Goal: Browse casually

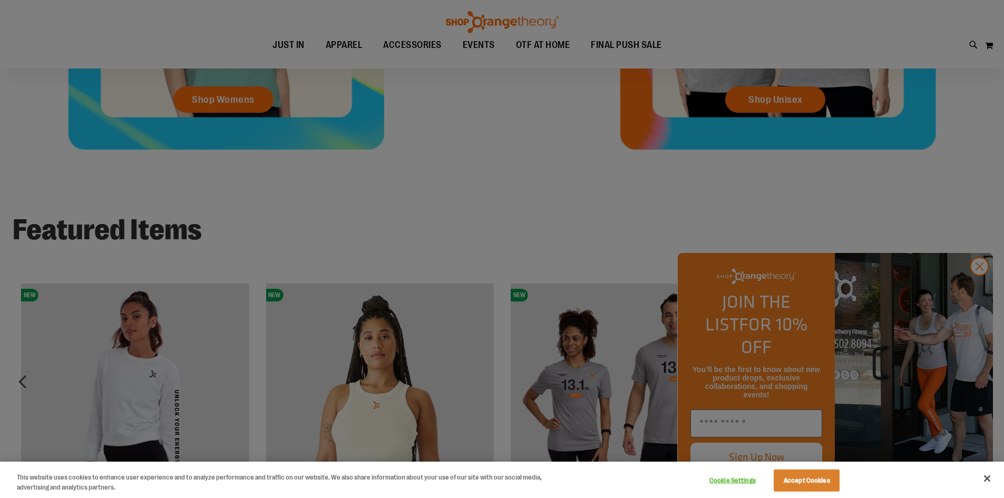
scroll to position [790, 0]
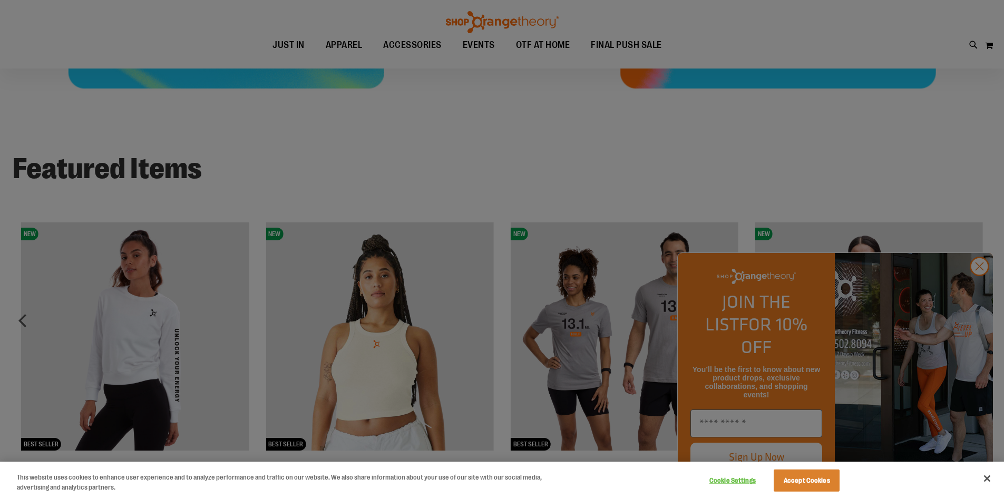
click at [977, 288] on div at bounding box center [502, 249] width 1004 height 498
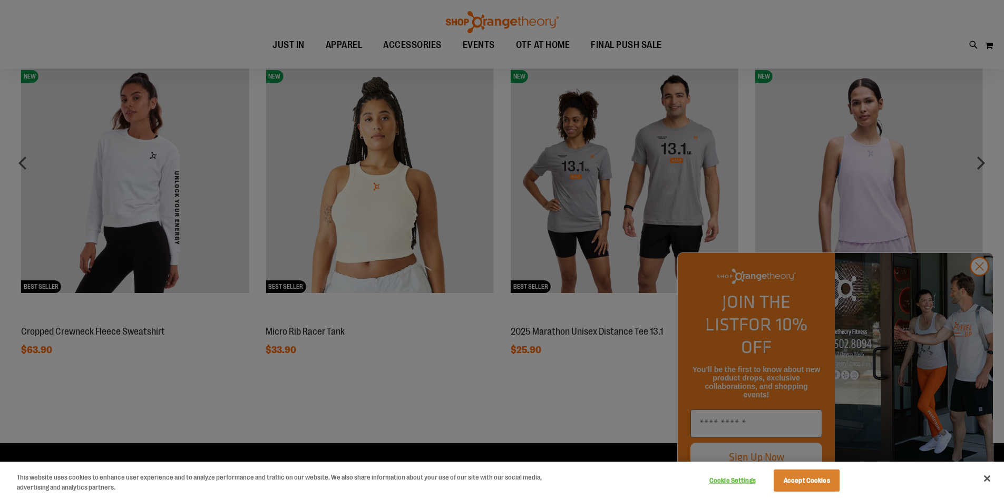
scroll to position [948, 0]
click at [973, 289] on div at bounding box center [502, 249] width 1004 height 498
click at [981, 291] on div at bounding box center [502, 249] width 1004 height 498
click at [987, 479] on button "Close" at bounding box center [986, 478] width 23 height 23
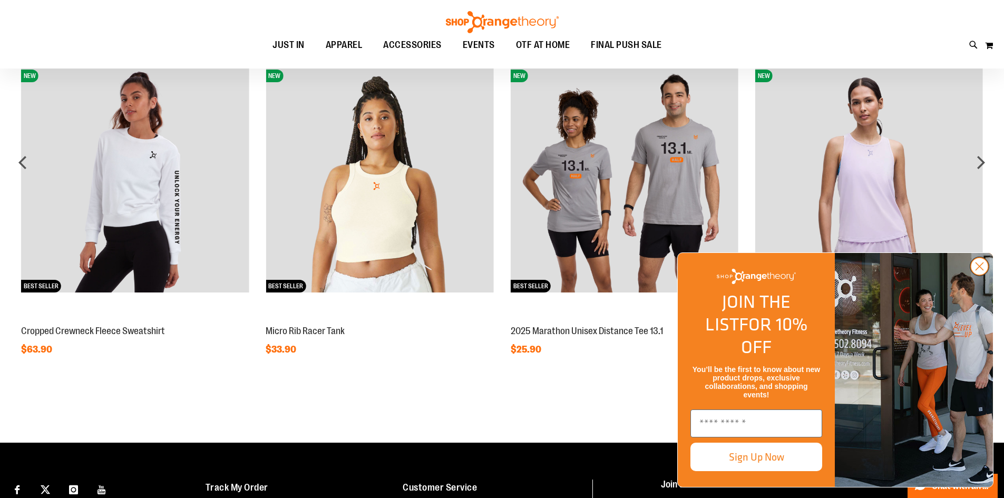
click at [969, 276] on button "Close dialog" at bounding box center [978, 266] width 19 height 19
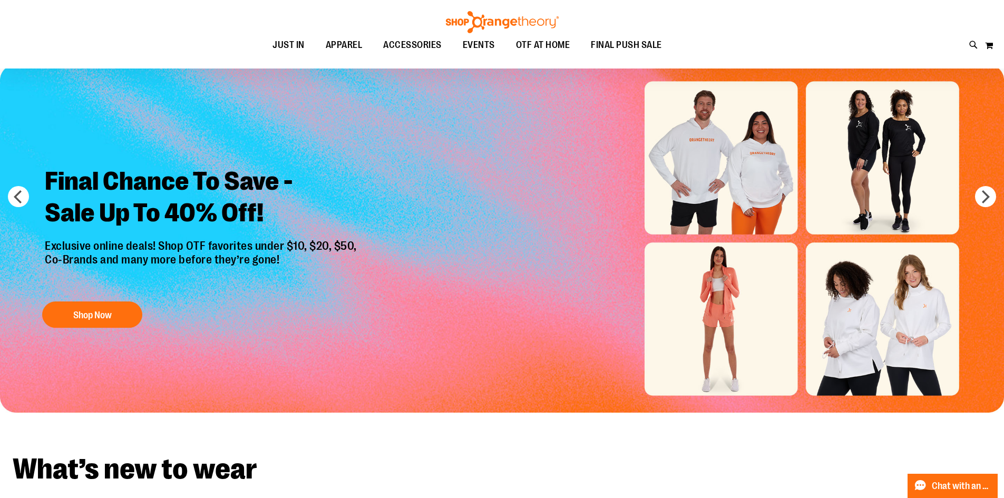
scroll to position [0, 0]
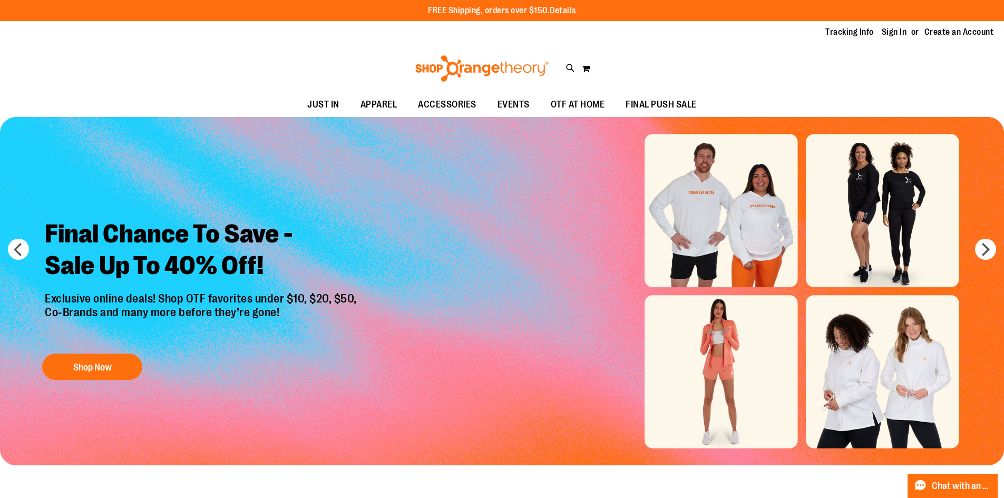
click at [483, 68] on img at bounding box center [482, 68] width 136 height 26
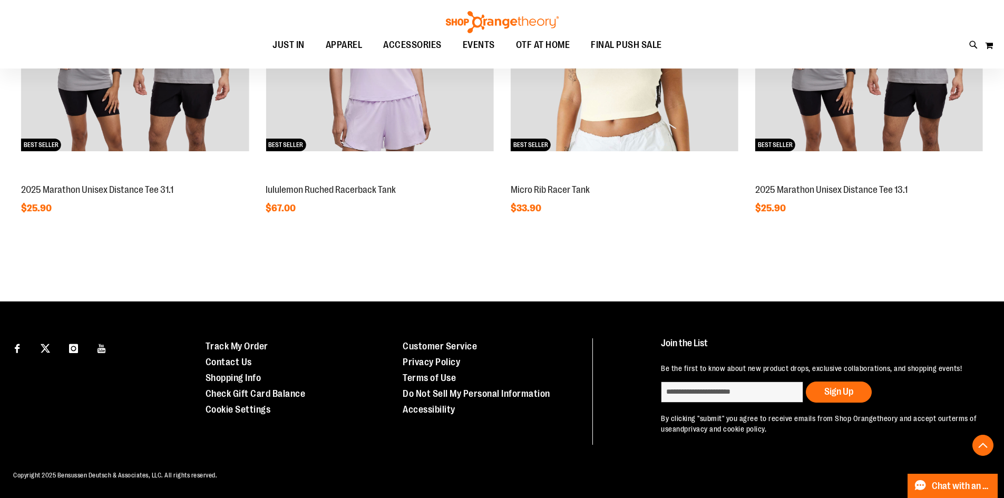
scroll to position [1100, 0]
